Goal: Information Seeking & Learning: Understand process/instructions

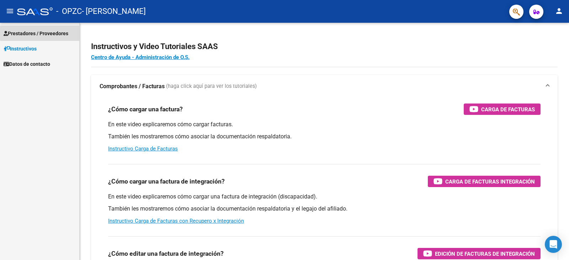
click at [62, 33] on span "Prestadores / Proveedores" at bounding box center [36, 34] width 65 height 8
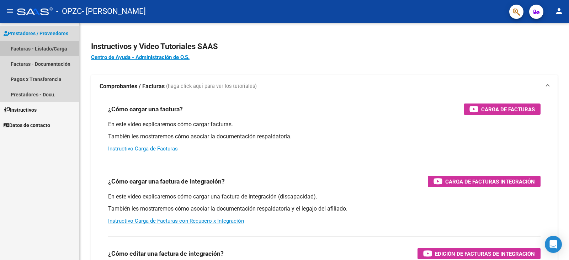
click at [65, 48] on link "Facturas - Listado/Carga" at bounding box center [39, 48] width 79 height 15
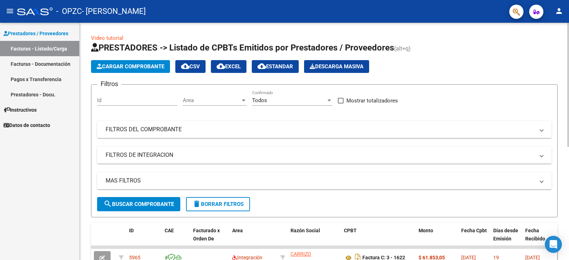
click at [564, 237] on div "Video tutorial PRESTADORES -> Listado de CPBTs Emitidos por Prestadores / Prove…" at bounding box center [324, 246] width 489 height 447
